Goal: Task Accomplishment & Management: Use online tool/utility

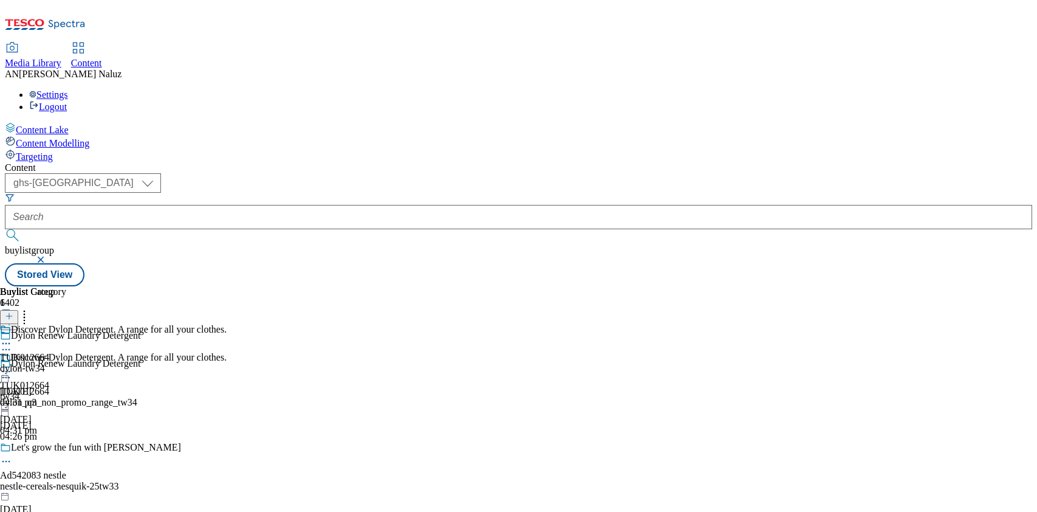
select select "ghs-[GEOGRAPHIC_DATA]"
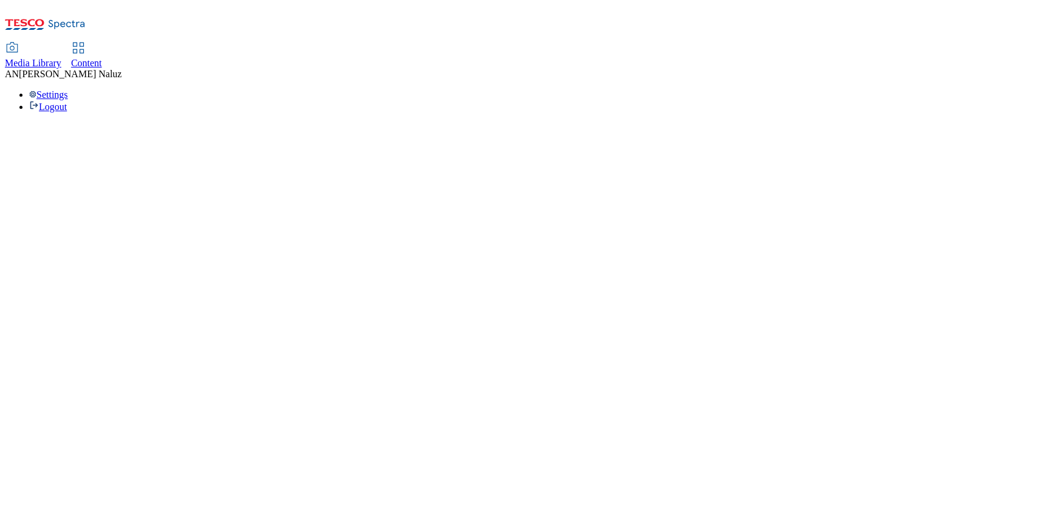
select select "ghs-[GEOGRAPHIC_DATA]"
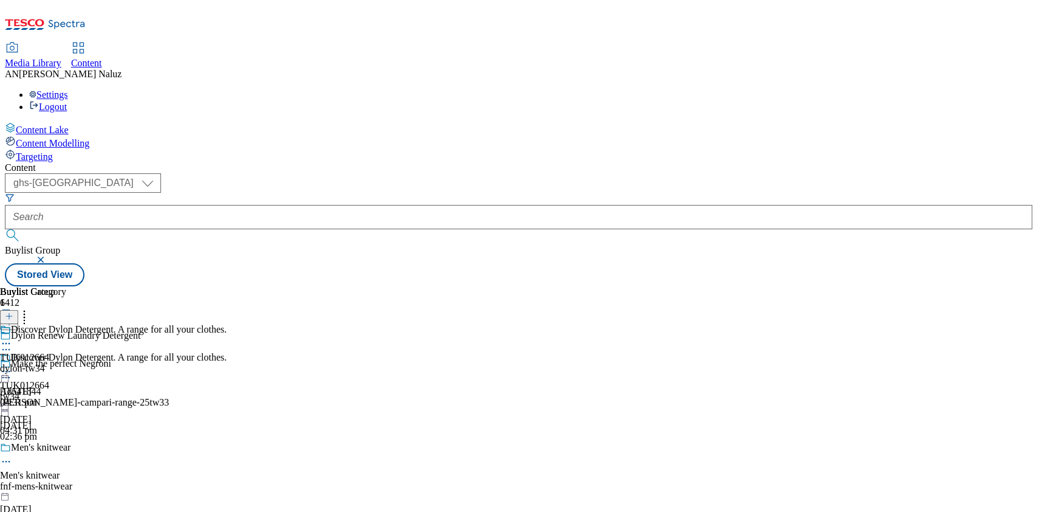
click at [10, 349] on circle at bounding box center [10, 350] width 2 height 2
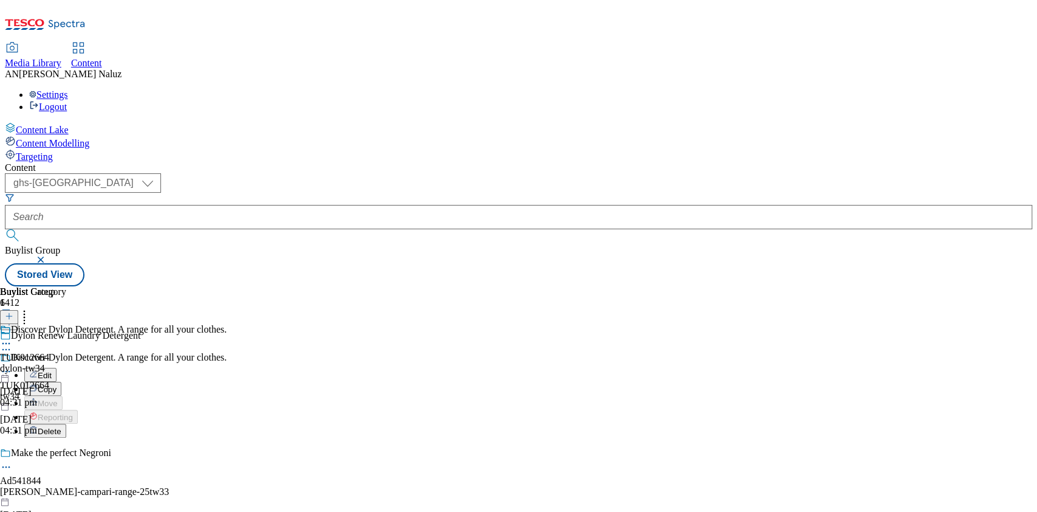
click at [57, 368] on button "Edit" at bounding box center [40, 375] width 32 height 14
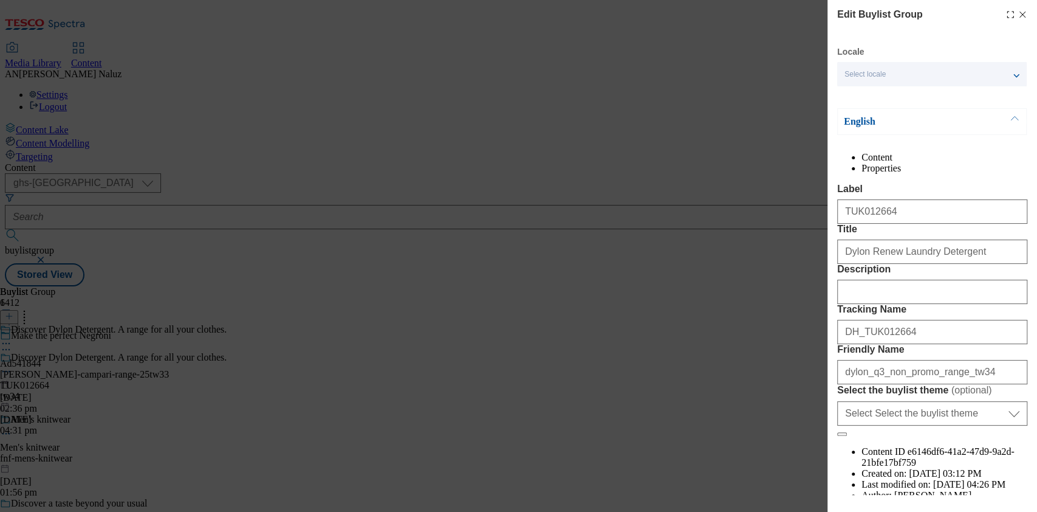
scroll to position [120, 0]
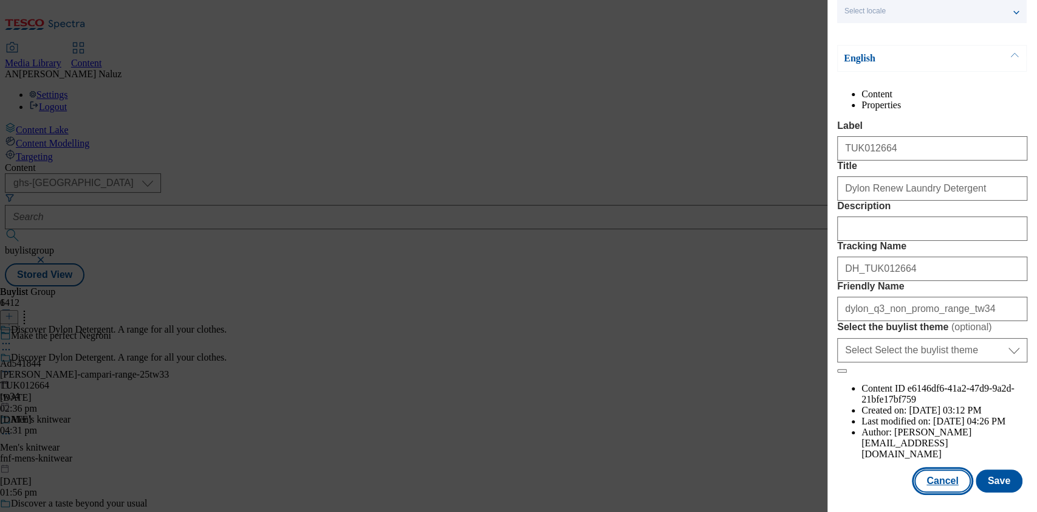
click at [926, 469] on button "Cancel" at bounding box center [942, 480] width 56 height 23
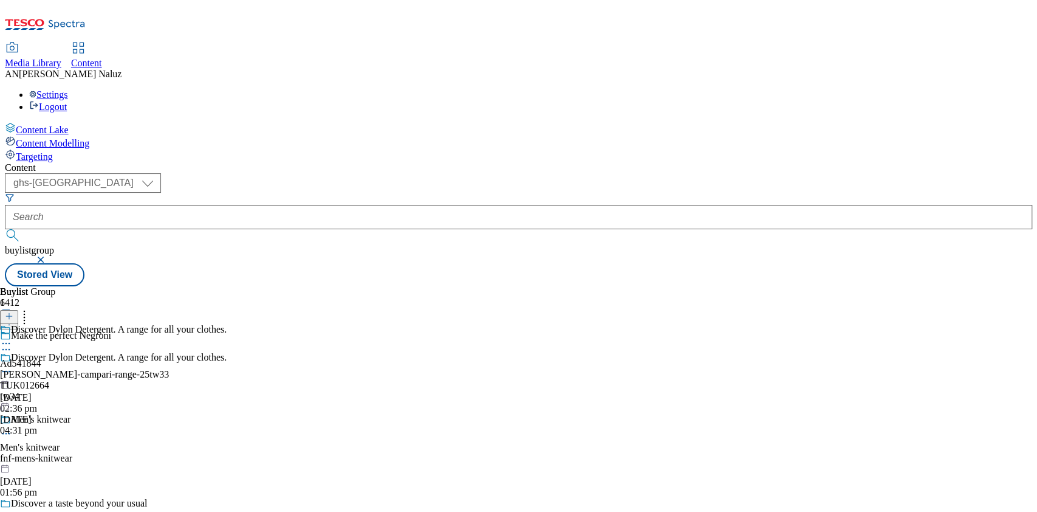
scroll to position [67, 0]
click at [227, 352] on div "Discover Dylon Detergent. A range for all your clothes. TUK012664 tw34 [DATE] 0…" at bounding box center [113, 394] width 227 height 84
click at [227, 365] on div at bounding box center [113, 372] width 227 height 15
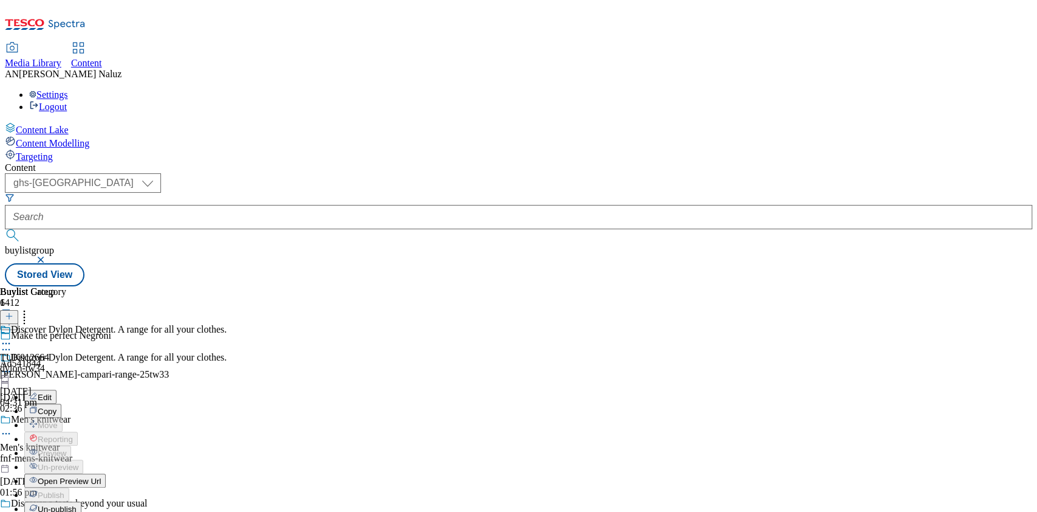
click at [57, 389] on button "Edit" at bounding box center [40, 396] width 32 height 14
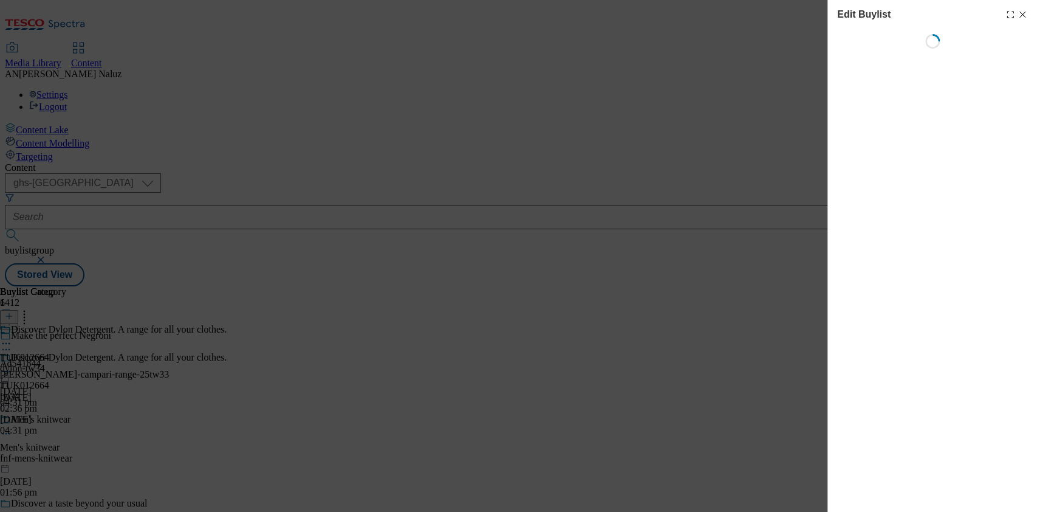
select select "tactical"
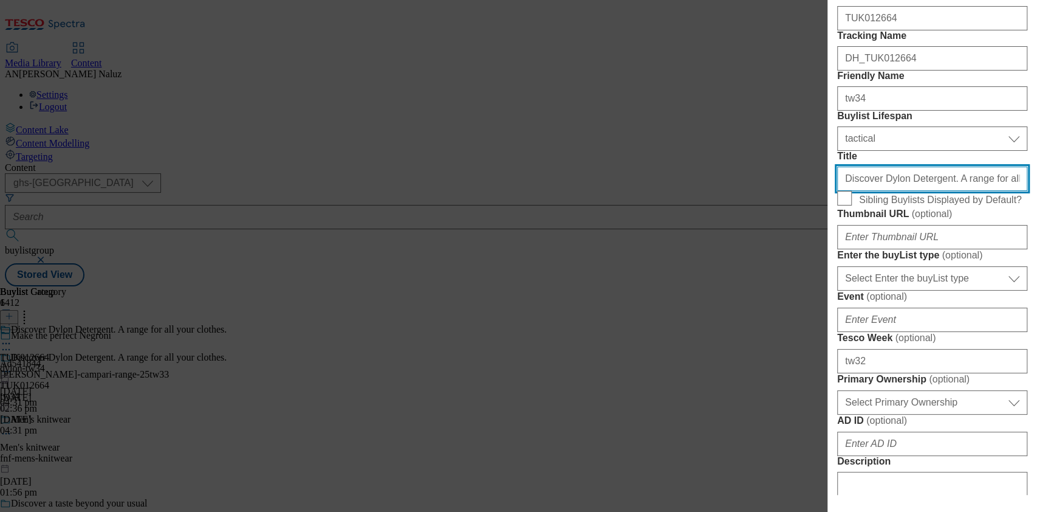
scroll to position [258, 3]
drag, startPoint x: 951, startPoint y: 289, endPoint x: 1035, endPoint y: 292, distance: 84.5
click at [1035, 292] on div "Edit Buylist Locale Select locale English Welsh Tags 1 tags selected fnf market…" at bounding box center [933, 247] width 210 height 495
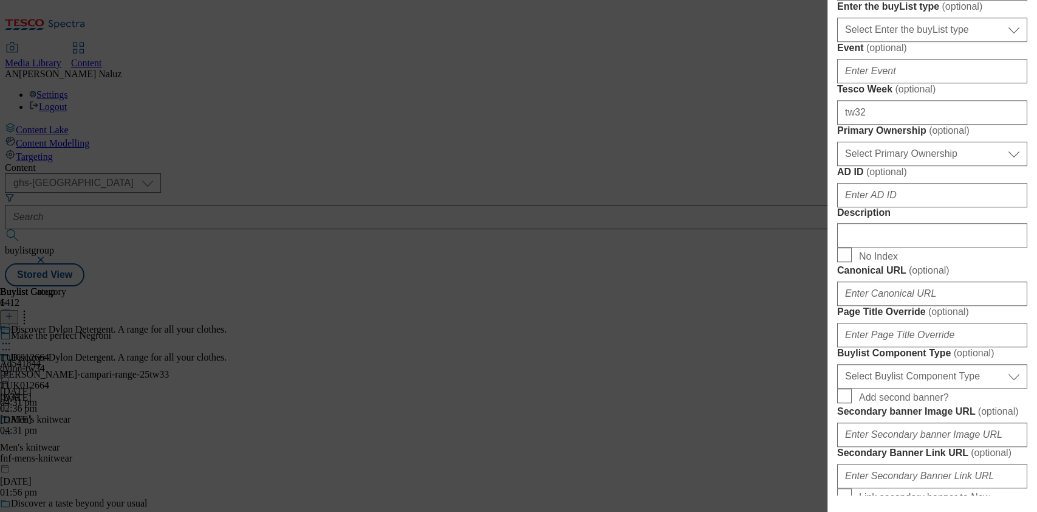
scroll to position [0, 0]
